Goal: Transaction & Acquisition: Purchase product/service

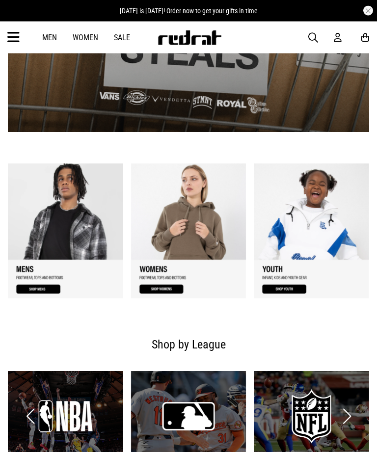
scroll to position [374, 0]
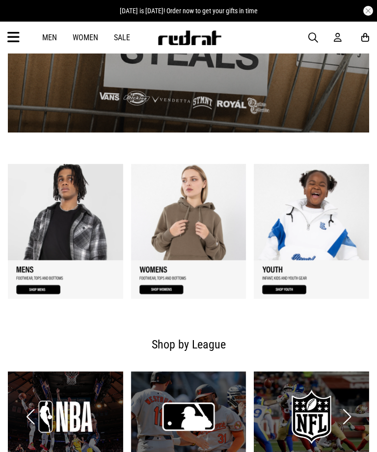
click at [35, 291] on link "1 / 3" at bounding box center [65, 231] width 115 height 135
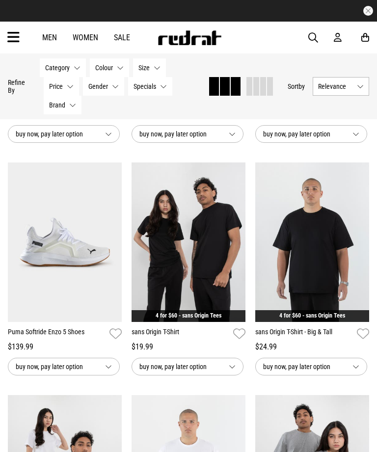
scroll to position [972, 0]
click at [327, 366] on span "buy now, pay later option" at bounding box center [303, 367] width 81 height 12
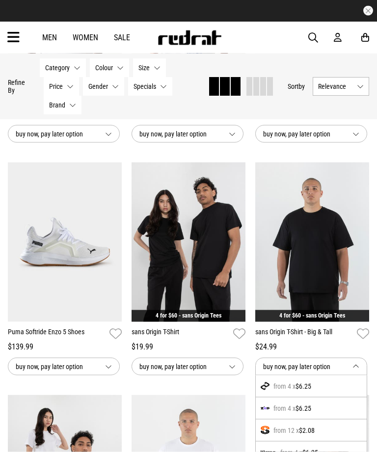
scroll to position [972, 0]
click at [349, 362] on button "buy now, pay later option" at bounding box center [311, 366] width 112 height 18
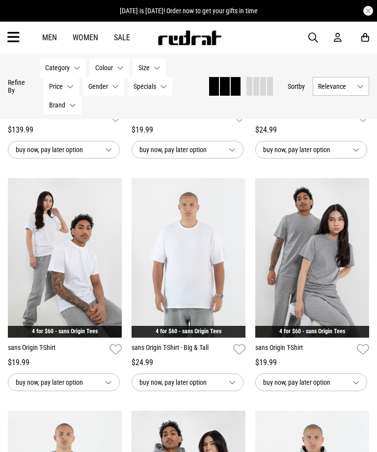
scroll to position [1200, 0]
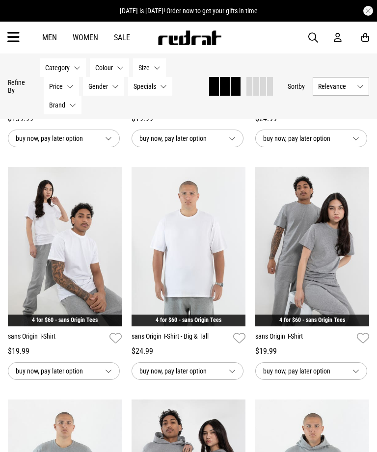
click at [231, 368] on button "buy now, pay later option" at bounding box center [187, 371] width 112 height 18
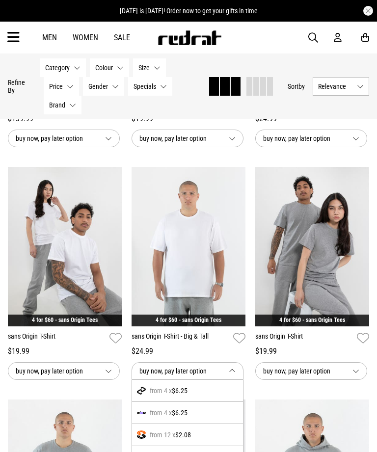
click at [236, 375] on button "buy now, pay later option" at bounding box center [187, 371] width 112 height 18
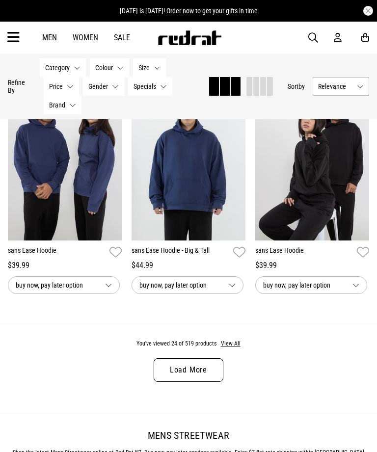
scroll to position [1750, 0]
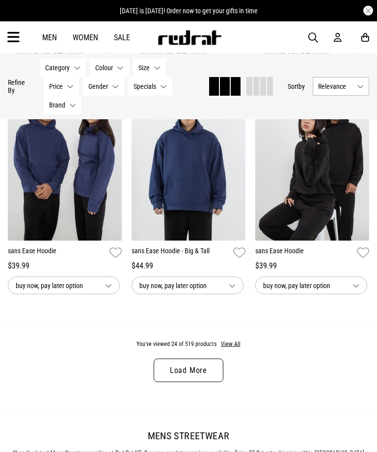
click at [204, 382] on link "Load More" at bounding box center [189, 371] width 70 height 24
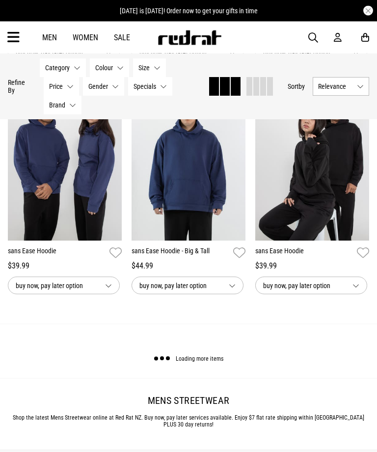
scroll to position [1750, 0]
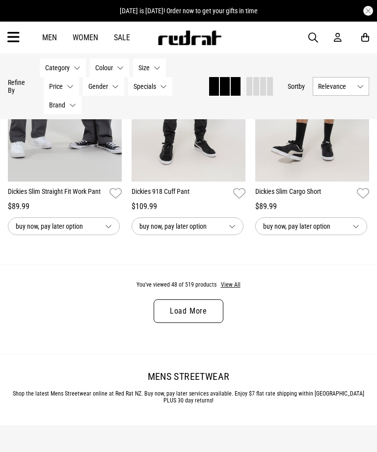
scroll to position [3671, 0]
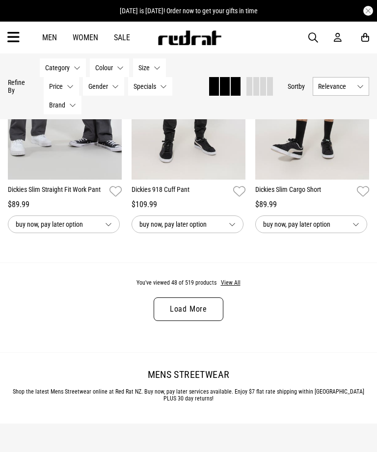
click at [233, 288] on button "View All" at bounding box center [230, 283] width 21 height 9
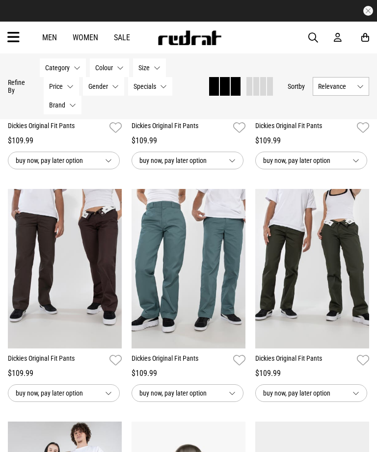
scroll to position [3966, 0]
click at [342, 83] on span "Relevance" at bounding box center [335, 86] width 35 height 8
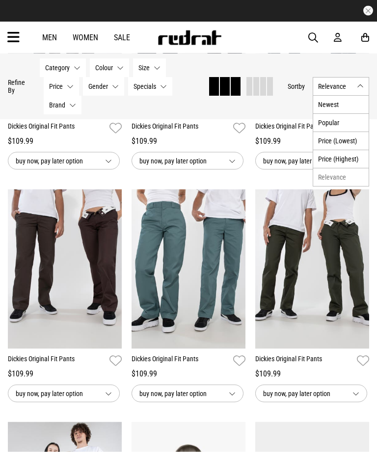
scroll to position [3967, 0]
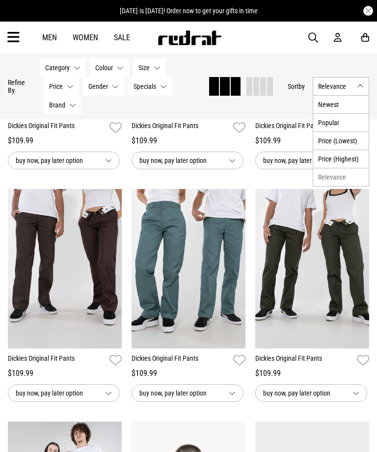
click at [350, 140] on li "Price (Lowest)" at bounding box center [340, 140] width 55 height 18
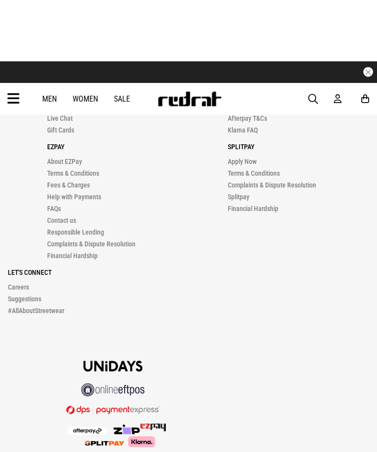
scroll to position [1652, 0]
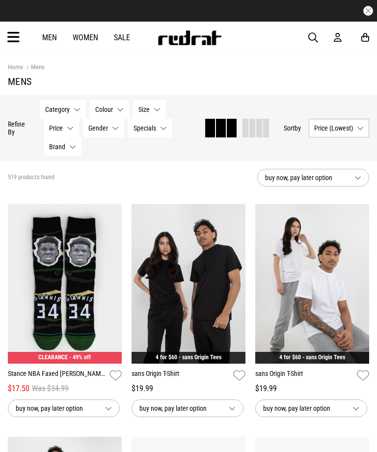
click at [150, 110] on button "Size None selected" at bounding box center [149, 109] width 33 height 19
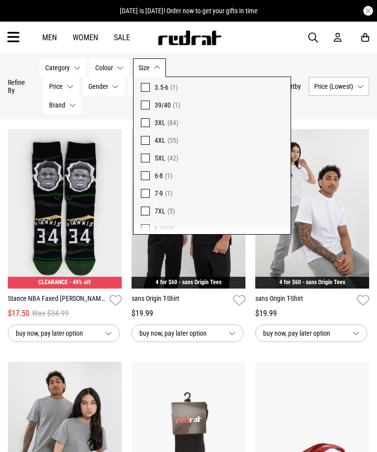
scroll to position [589, 0]
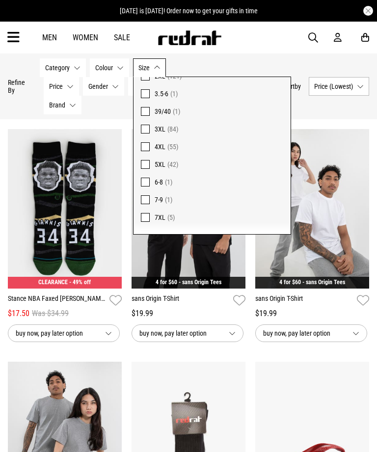
click at [158, 68] on button "Size None selected" at bounding box center [149, 67] width 33 height 19
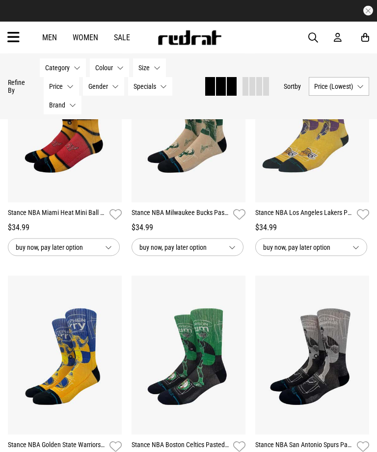
scroll to position [3565, 0]
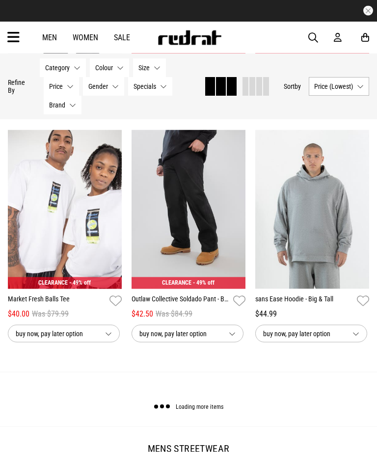
scroll to position [5421, 0]
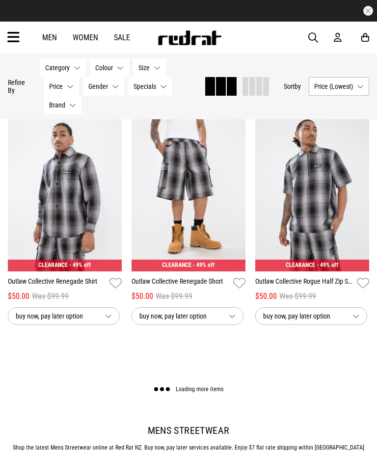
scroll to position [7433, 0]
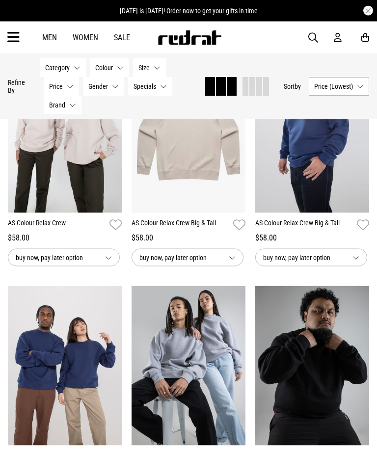
scroll to position [9163, 0]
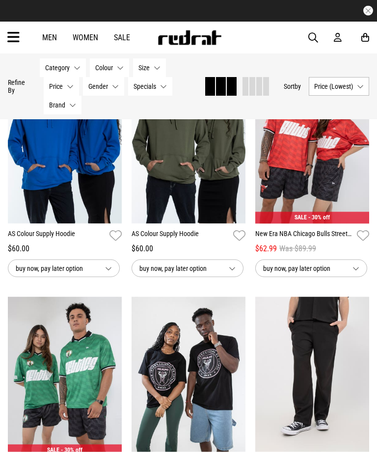
scroll to position [10978, 0]
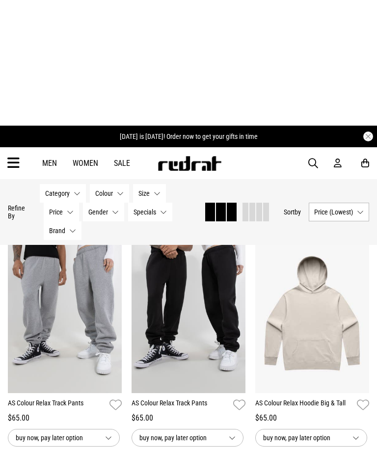
scroll to position [11129, 0]
